Goal: Task Accomplishment & Management: Manage account settings

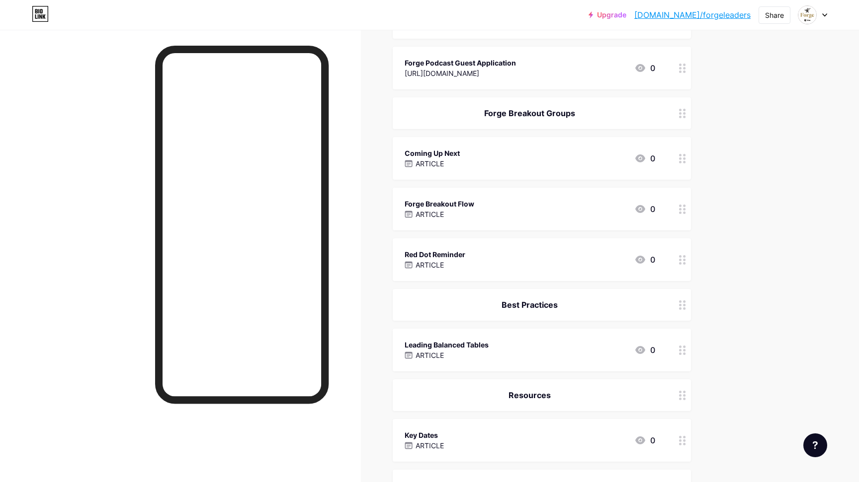
scroll to position [300, 0]
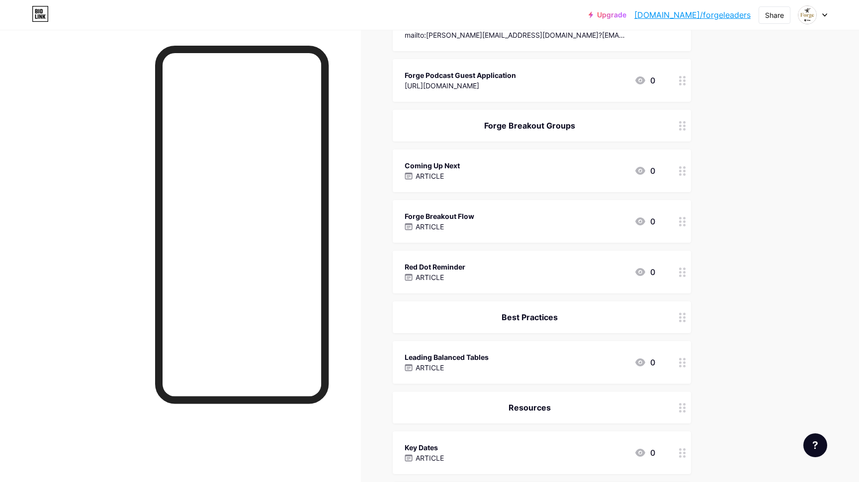
click at [567, 221] on div "Forge Breakout Flow ARTICLE 0" at bounding box center [529, 221] width 250 height 23
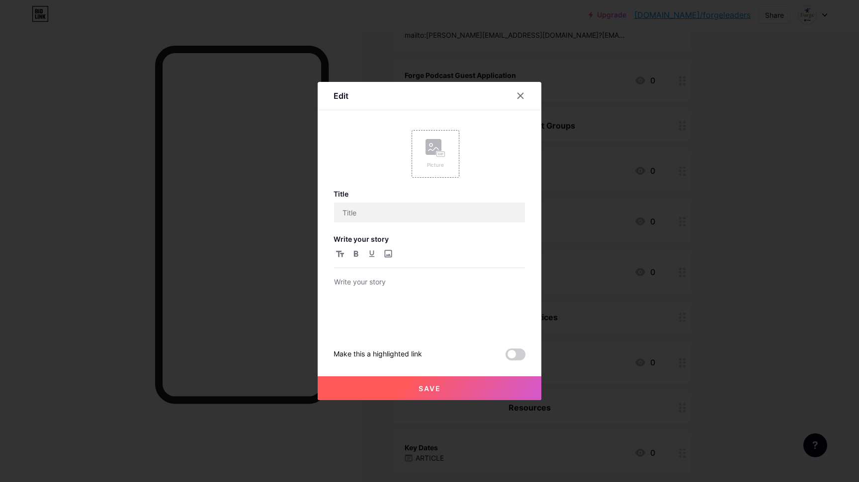
type input "Forge Breakout Flow"
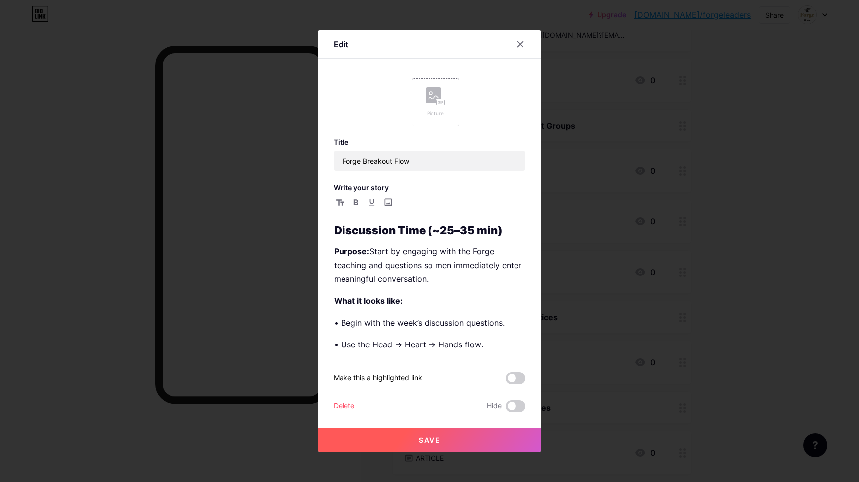
scroll to position [282, 0]
click at [513, 408] on span at bounding box center [515, 406] width 20 height 12
click at [505, 409] on input "checkbox" at bounding box center [505, 409] width 0 height 0
click at [467, 442] on button "Save" at bounding box center [429, 440] width 224 height 24
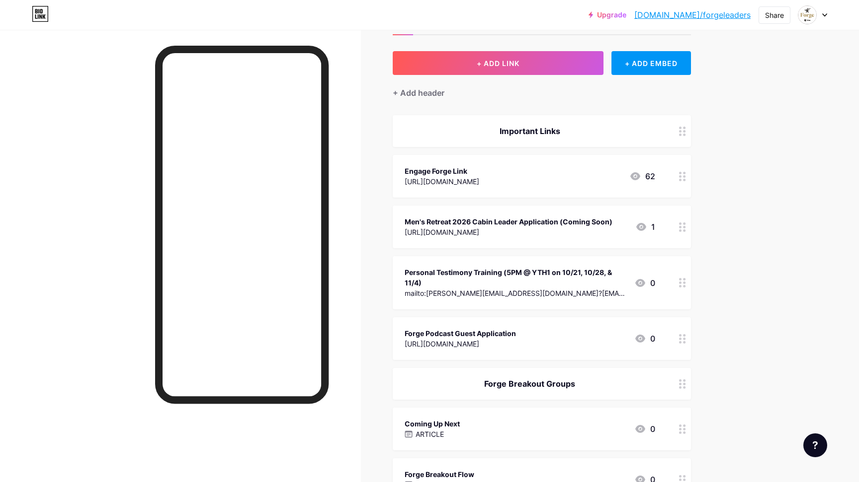
scroll to position [23, 0]
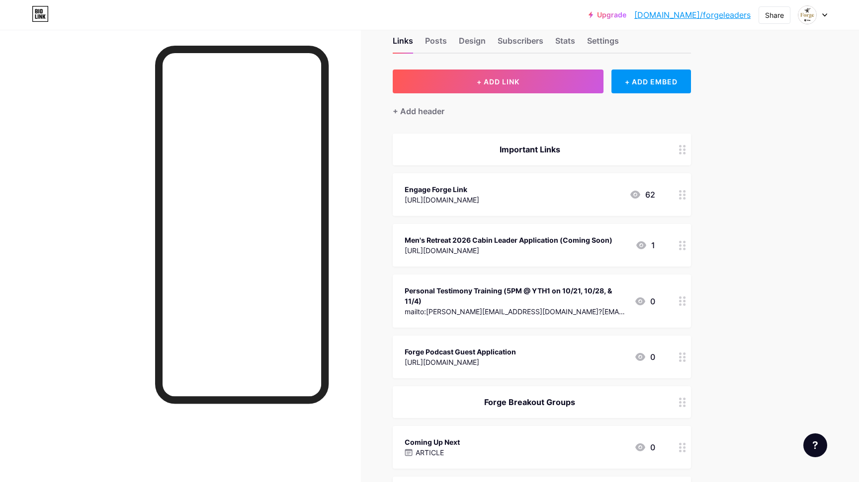
click at [543, 243] on div "Men's Retreat 2026 Cabin Leader Application (Coming Soon)" at bounding box center [508, 240] width 208 height 10
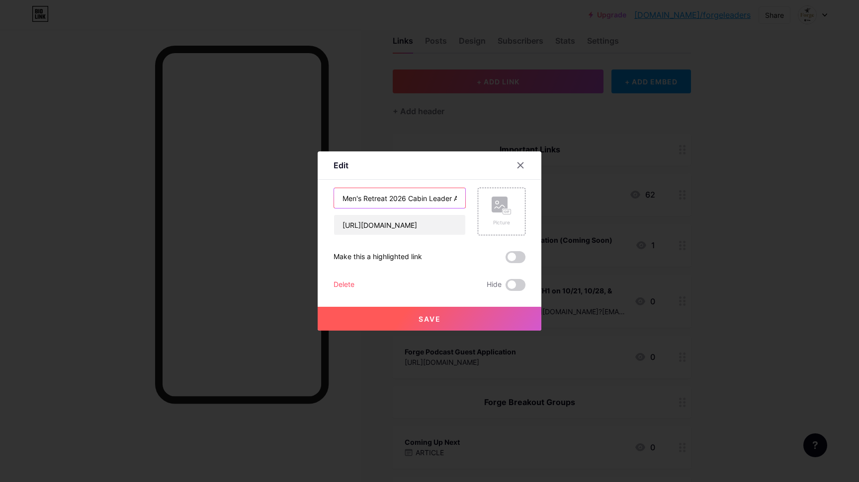
click at [449, 207] on input "Men's Retreat 2026 Cabin Leader Application (Coming Soon)" at bounding box center [399, 198] width 131 height 20
drag, startPoint x: 451, startPoint y: 200, endPoint x: 662, endPoint y: 198, distance: 211.7
click at [662, 198] on div "Edit Content YouTube Play YouTube video without leaving your page. ADD Vimeo Pl…" at bounding box center [429, 241] width 859 height 482
type input "Men's Retreat 2026 Cabin Leader Application"
click at [421, 318] on span "Save" at bounding box center [429, 319] width 22 height 8
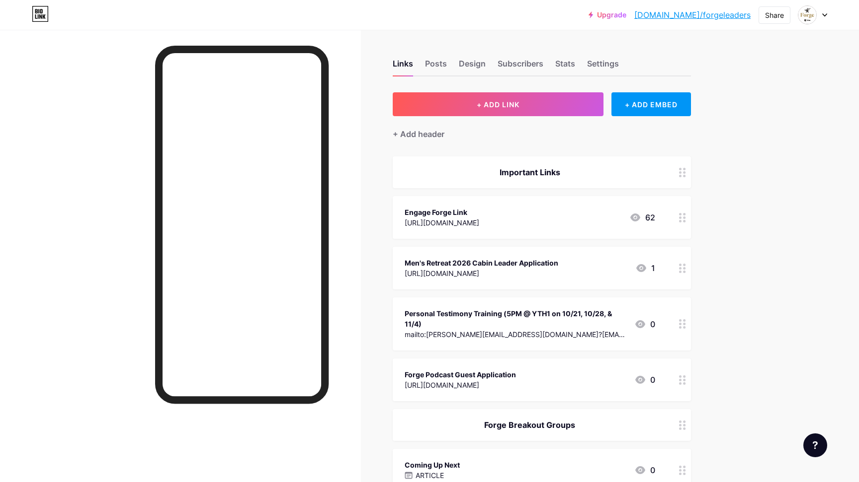
scroll to position [0, 0]
click at [424, 134] on div "+ Add header" at bounding box center [419, 134] width 52 height 12
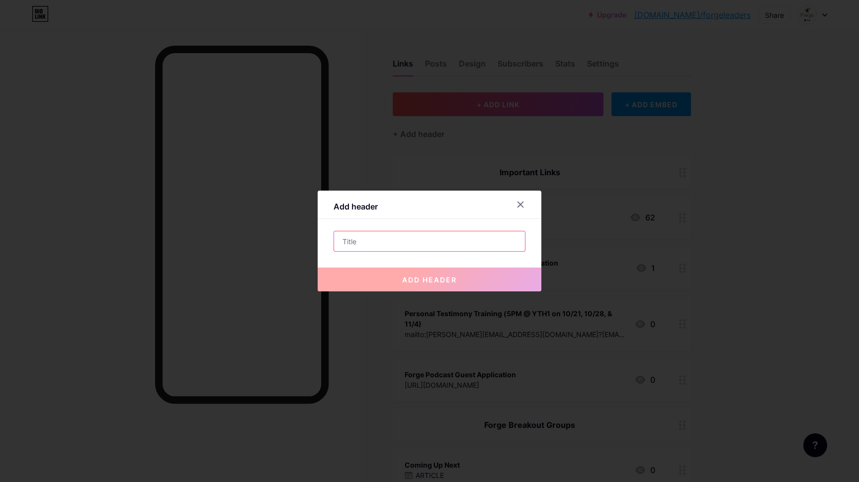
click at [364, 244] on input "text" at bounding box center [429, 242] width 191 height 20
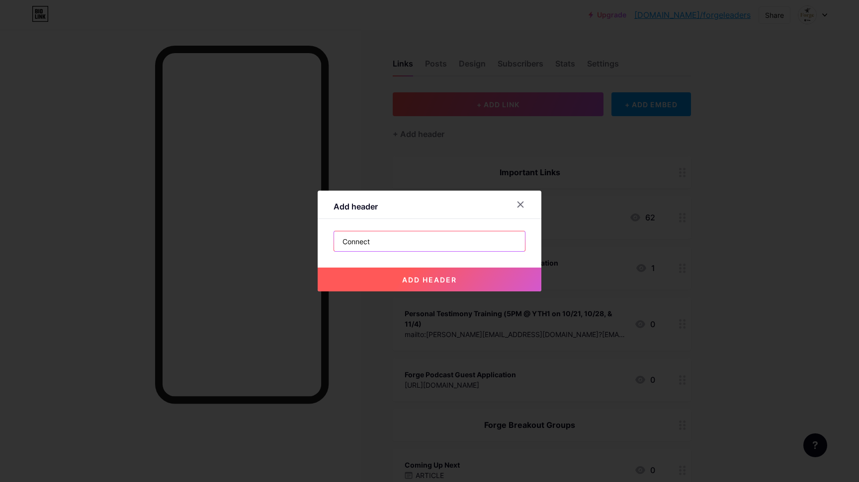
type input "Connect"
click at [420, 276] on span "add header" at bounding box center [429, 280] width 55 height 8
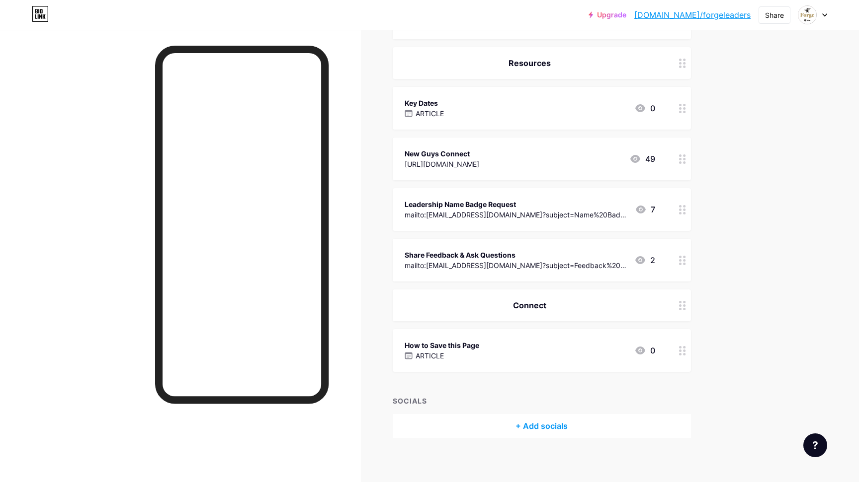
scroll to position [609, 0]
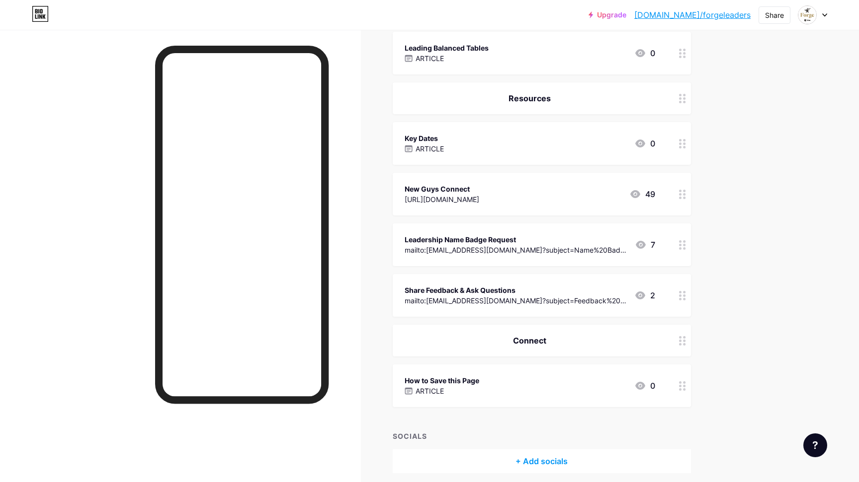
drag, startPoint x: 685, startPoint y: 296, endPoint x: 686, endPoint y: 303, distance: 6.5
click at [686, 303] on div at bounding box center [682, 295] width 17 height 43
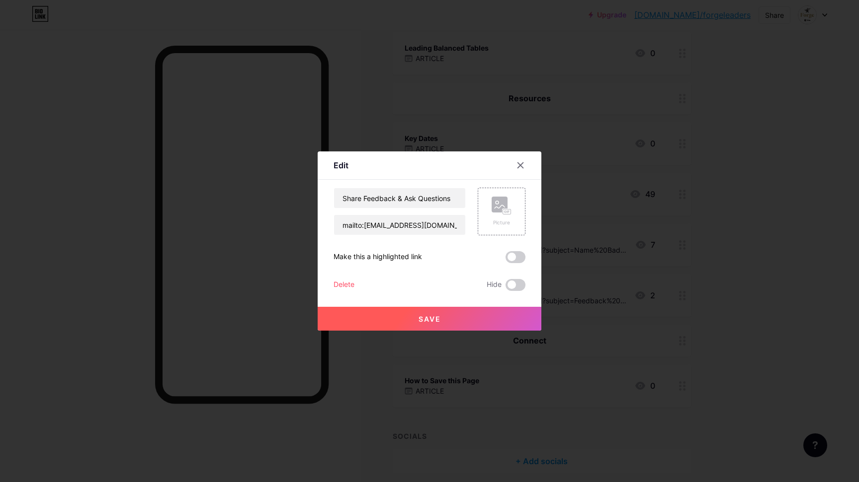
click at [753, 285] on div at bounding box center [429, 241] width 859 height 482
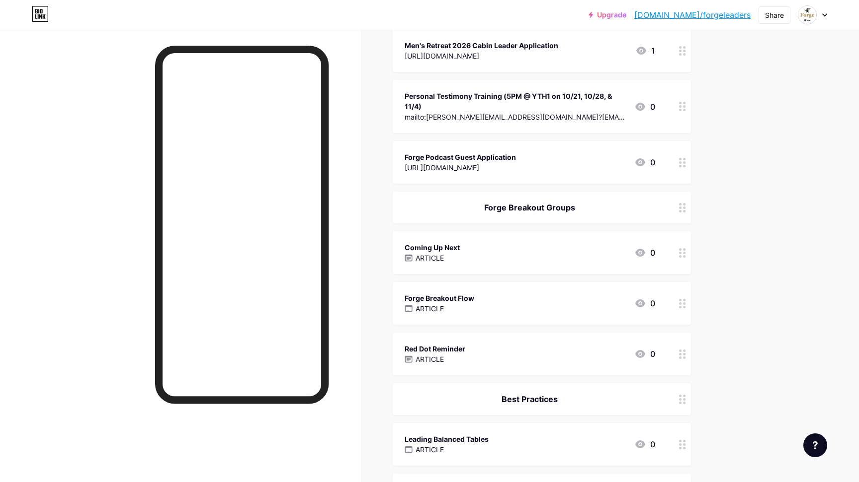
scroll to position [218, 0]
click at [100, 283] on div at bounding box center [180, 271] width 361 height 482
click at [680, 303] on circle at bounding box center [680, 303] width 2 height 2
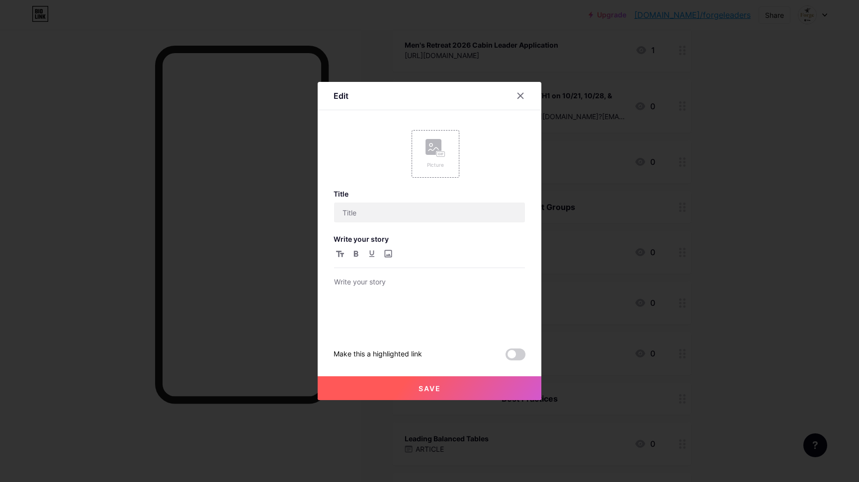
type input "Forge Breakout Flow"
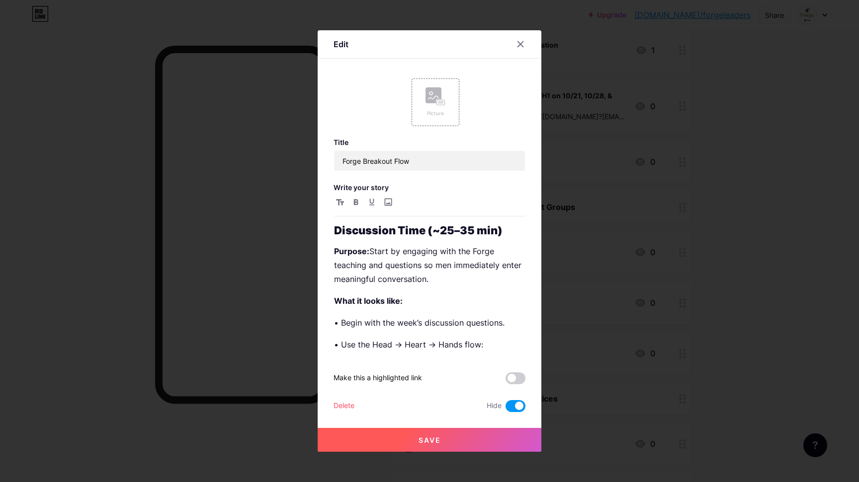
scroll to position [200, 0]
